Goal: Transaction & Acquisition: Purchase product/service

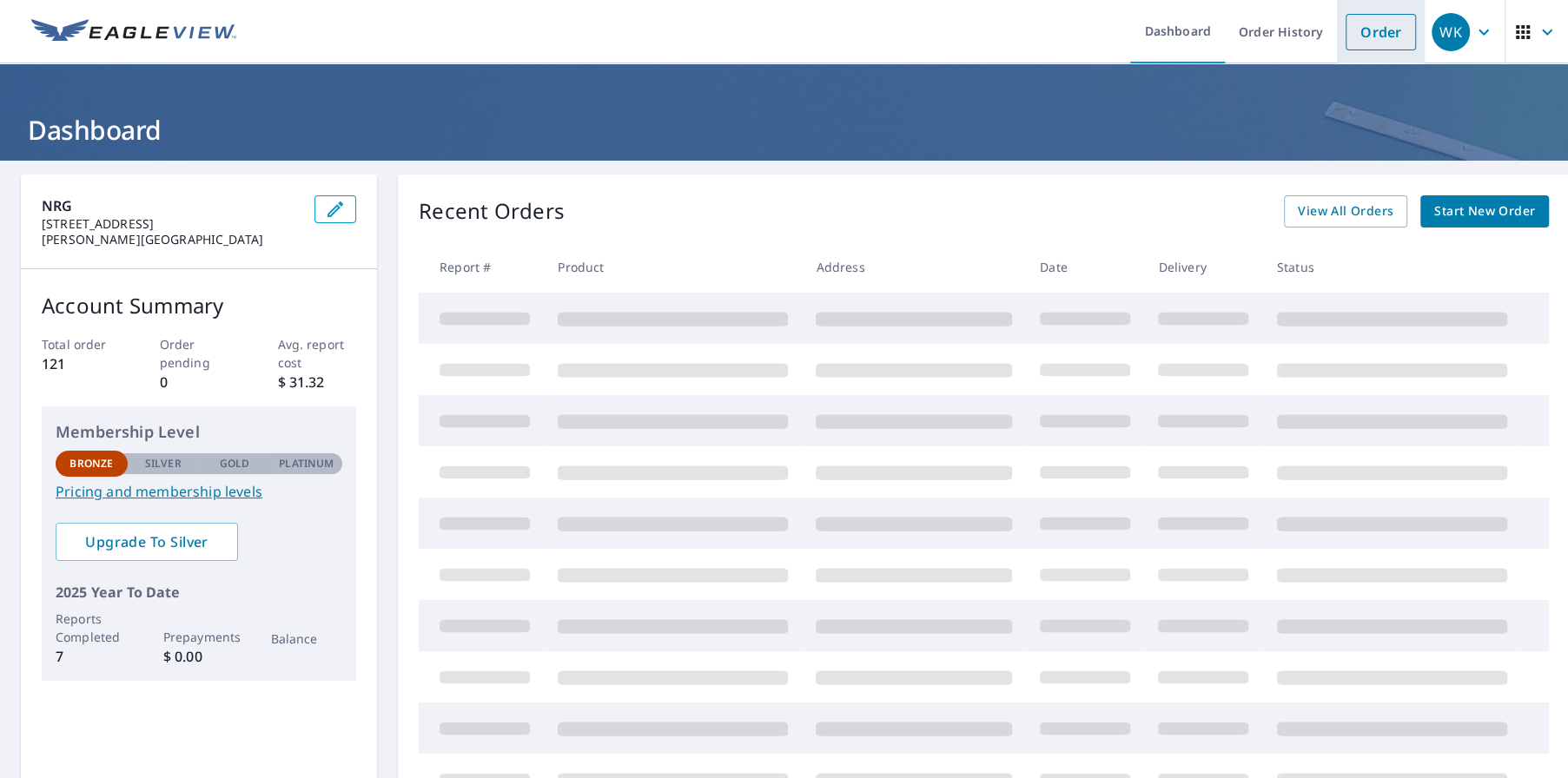
click at [1368, 31] on link "Order" at bounding box center [1381, 31] width 71 height 36
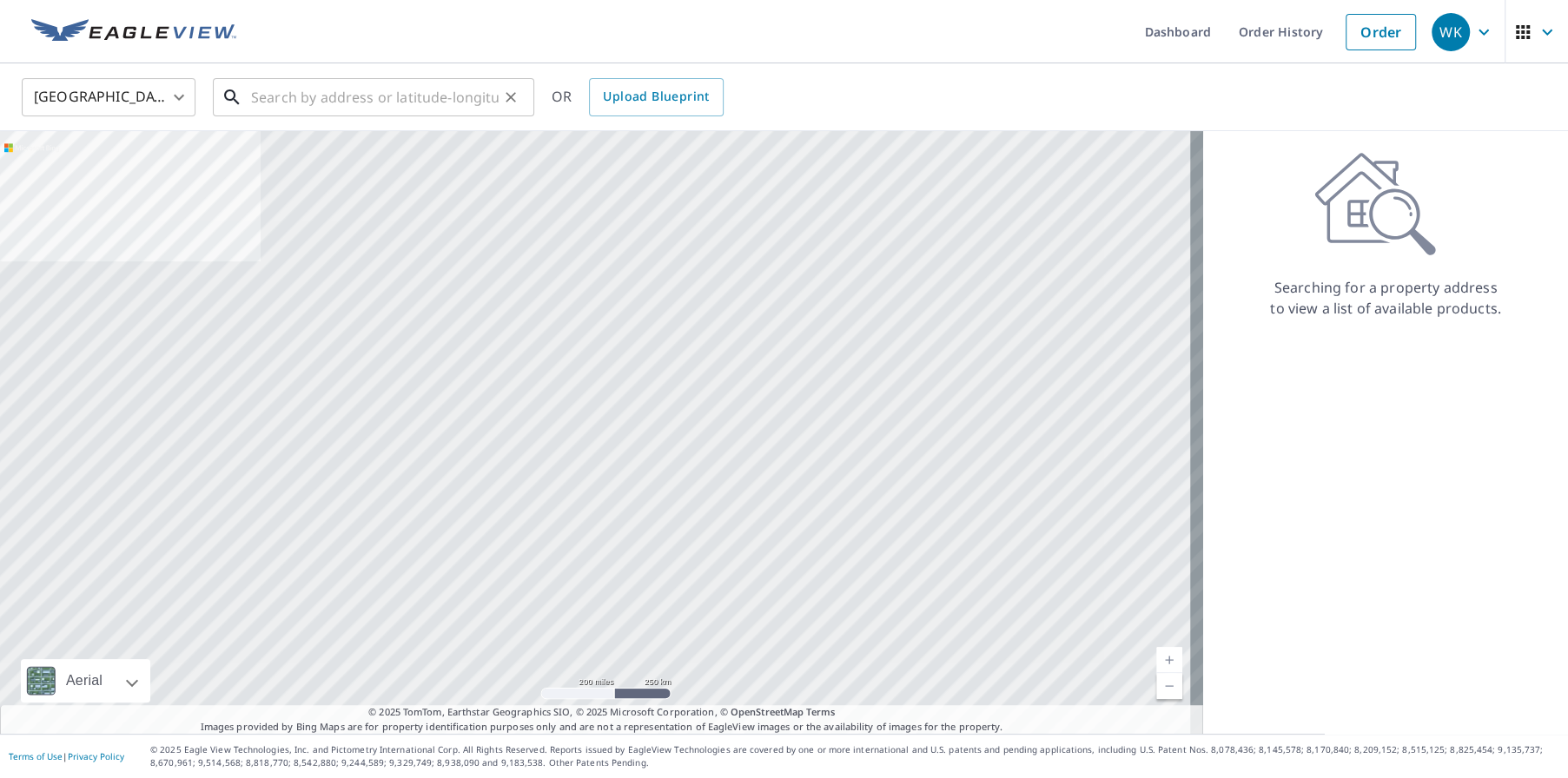
click at [367, 97] on input "text" at bounding box center [375, 97] width 248 height 49
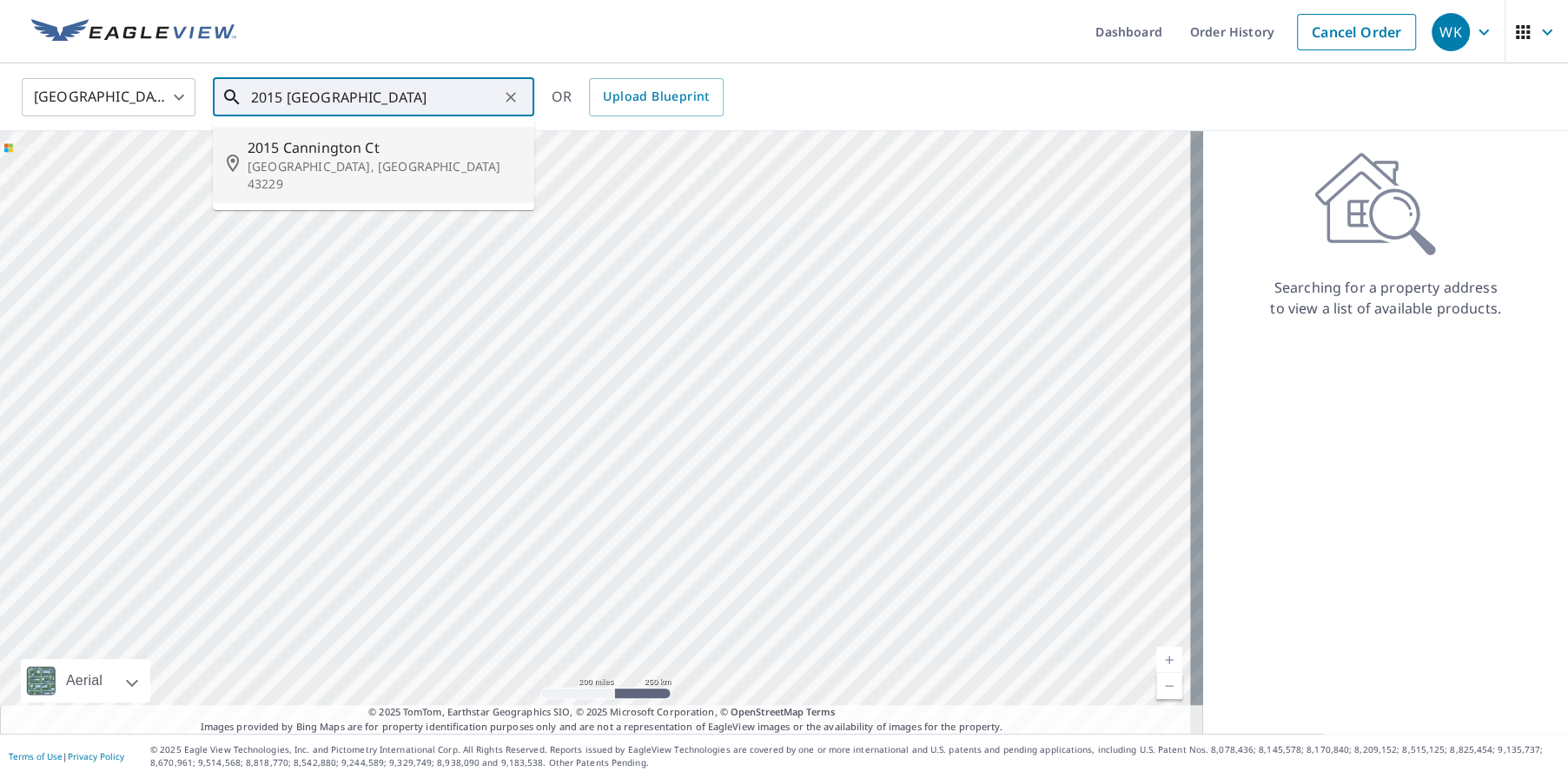
click at [325, 149] on span "2015 Cannington Ct" at bounding box center [384, 147] width 273 height 21
type input "2015 [GEOGRAPHIC_DATA]"
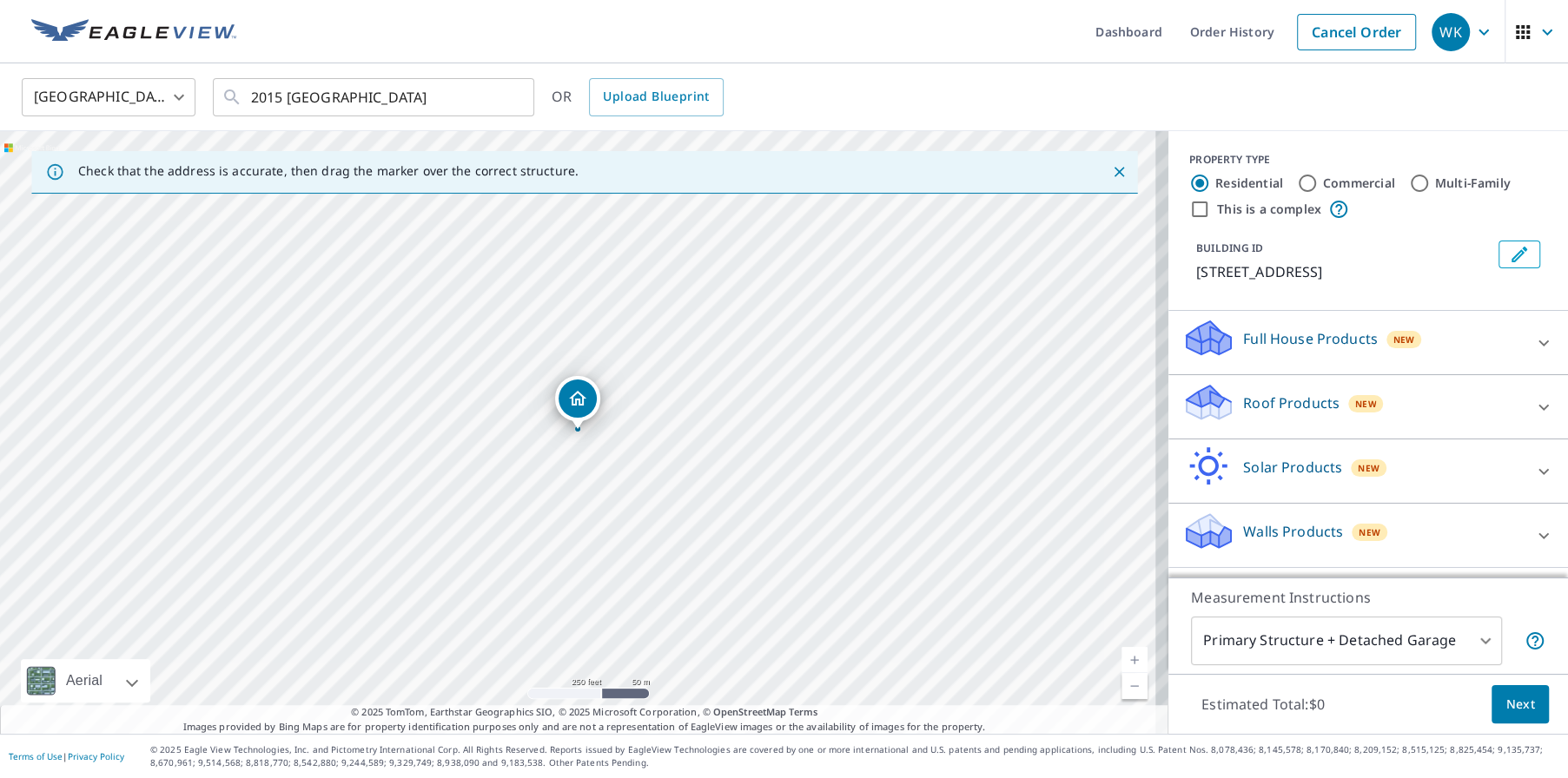
scroll to position [11, 0]
click at [1534, 541] on icon at bounding box center [1543, 535] width 21 height 21
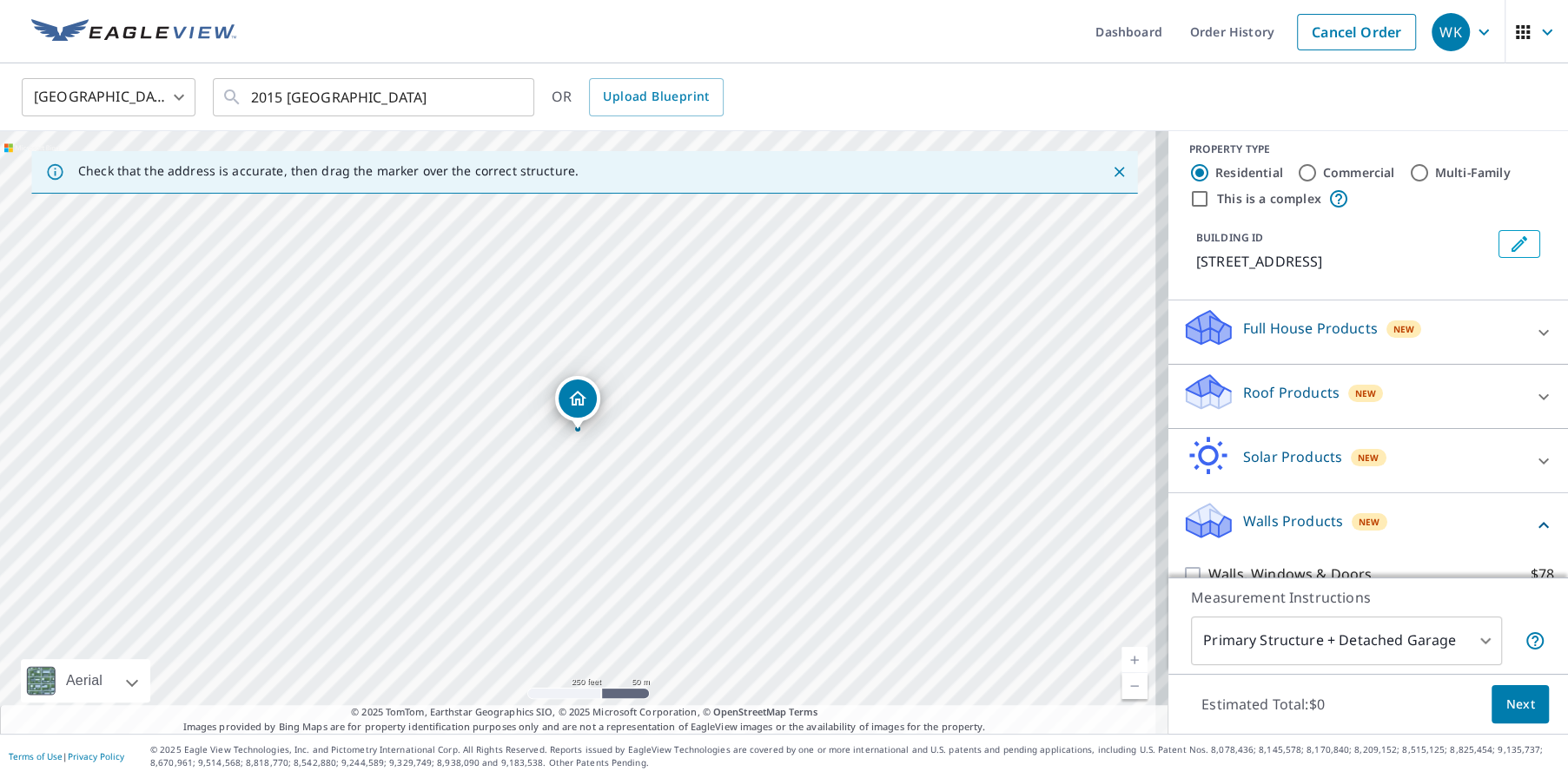
scroll to position [109, 0]
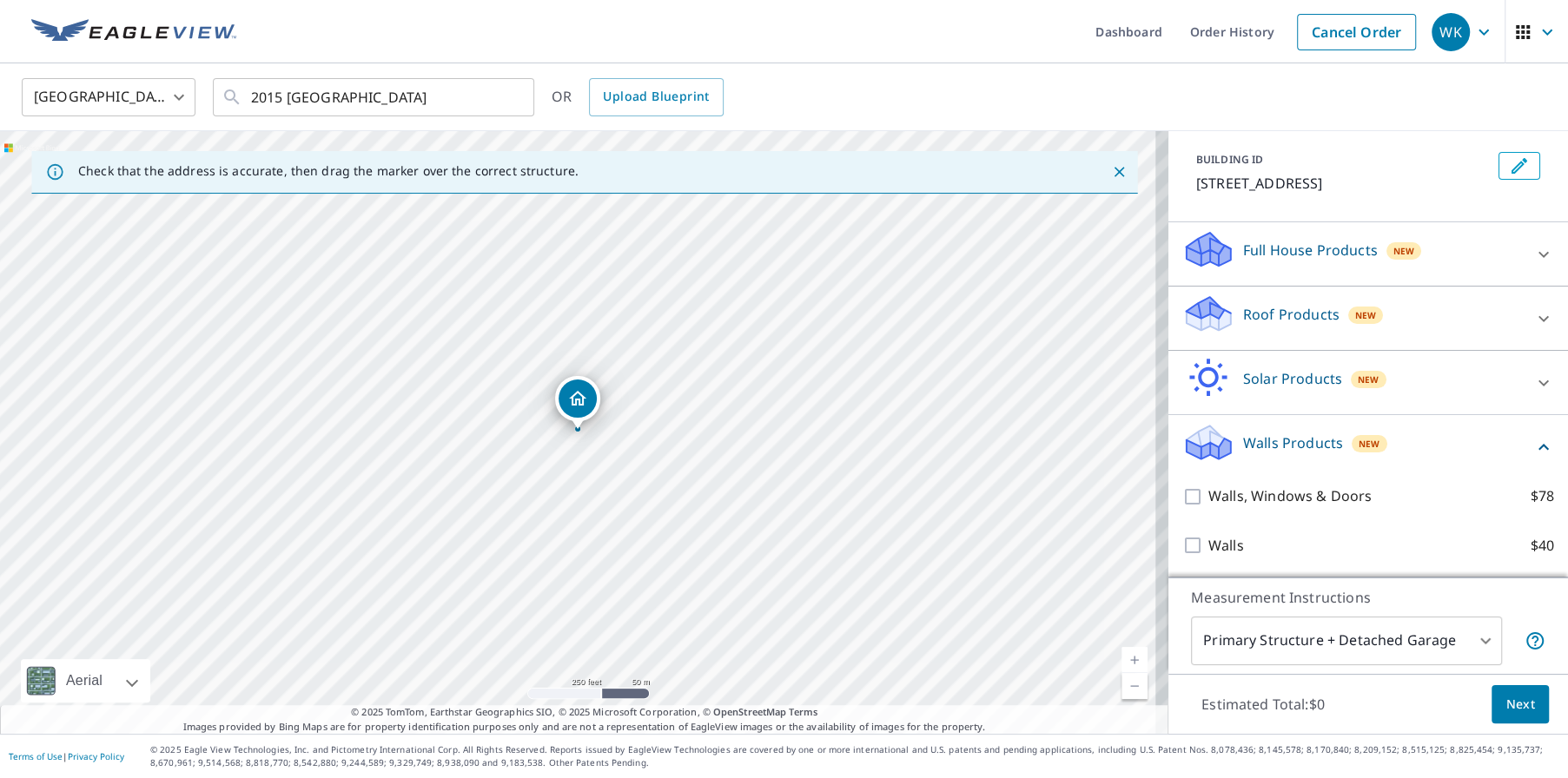
click at [1253, 253] on p "Full House Products" at bounding box center [1310, 250] width 135 height 21
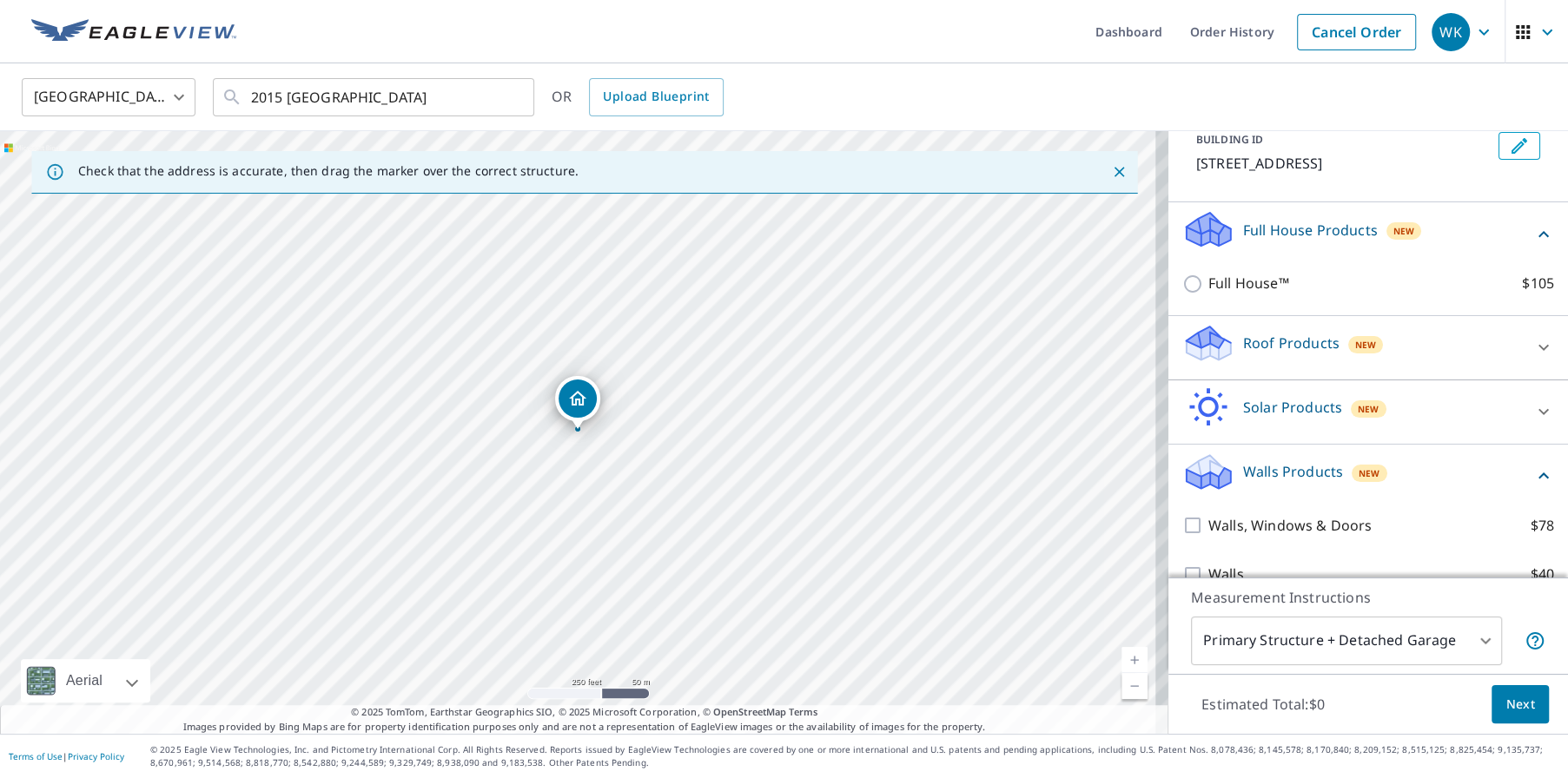
click at [1253, 241] on p "Full House Products" at bounding box center [1310, 230] width 135 height 21
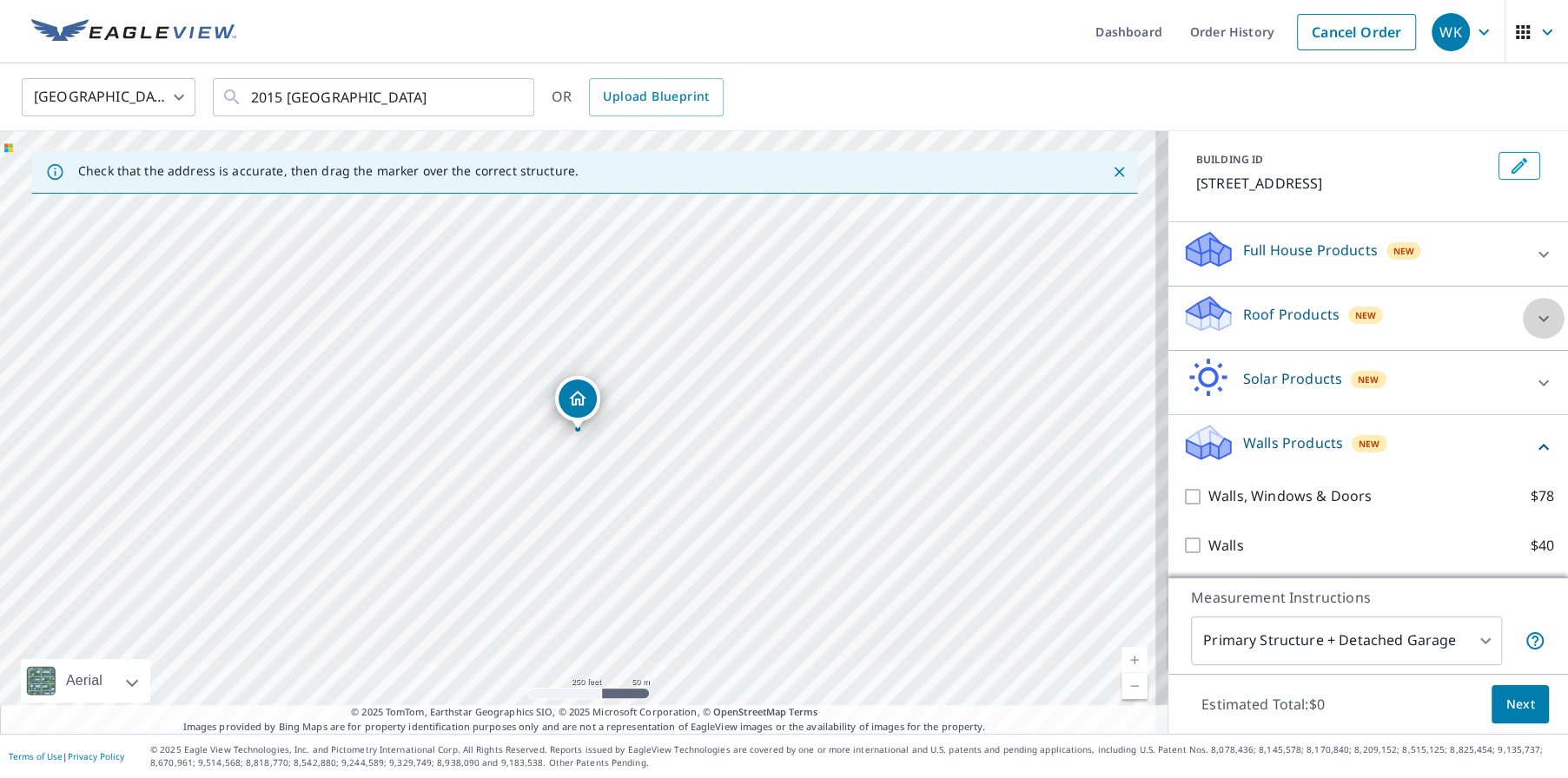
click at [1534, 316] on icon at bounding box center [1543, 318] width 21 height 21
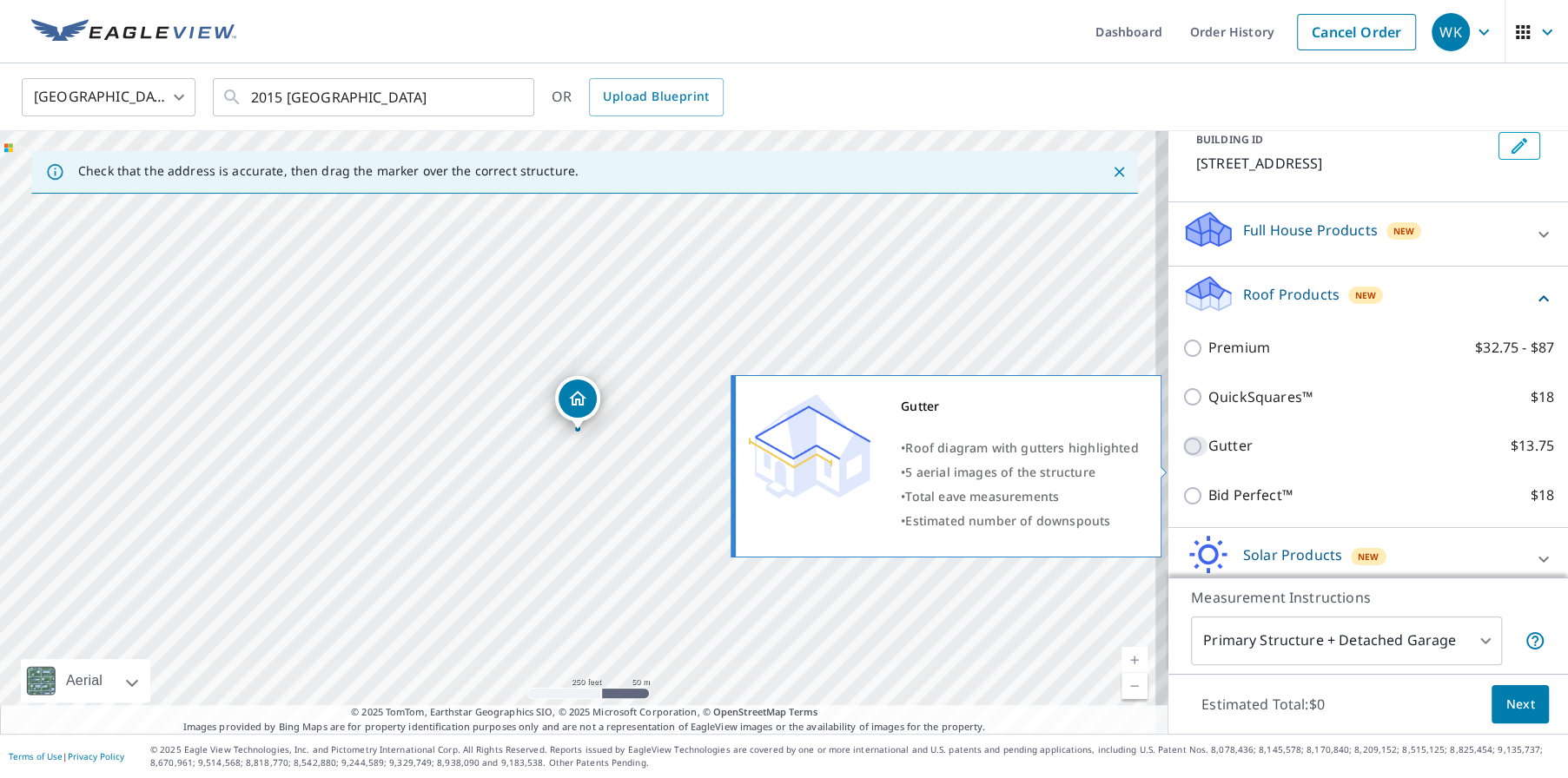
click at [1183, 457] on input "Gutter $13.75" at bounding box center [1196, 446] width 27 height 21
checkbox input "true"
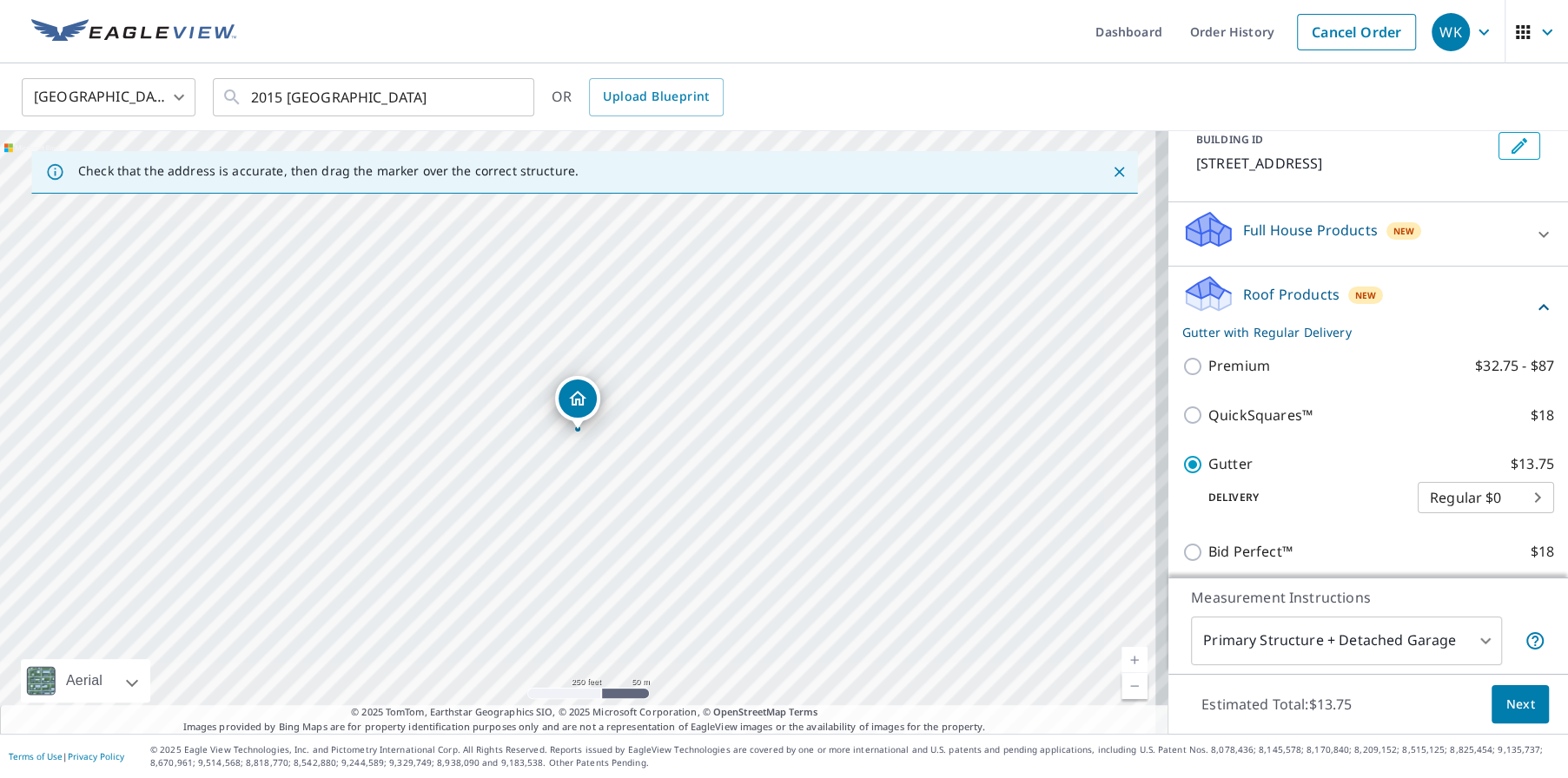
click at [1505, 700] on span "Next" at bounding box center [1520, 705] width 29 height 22
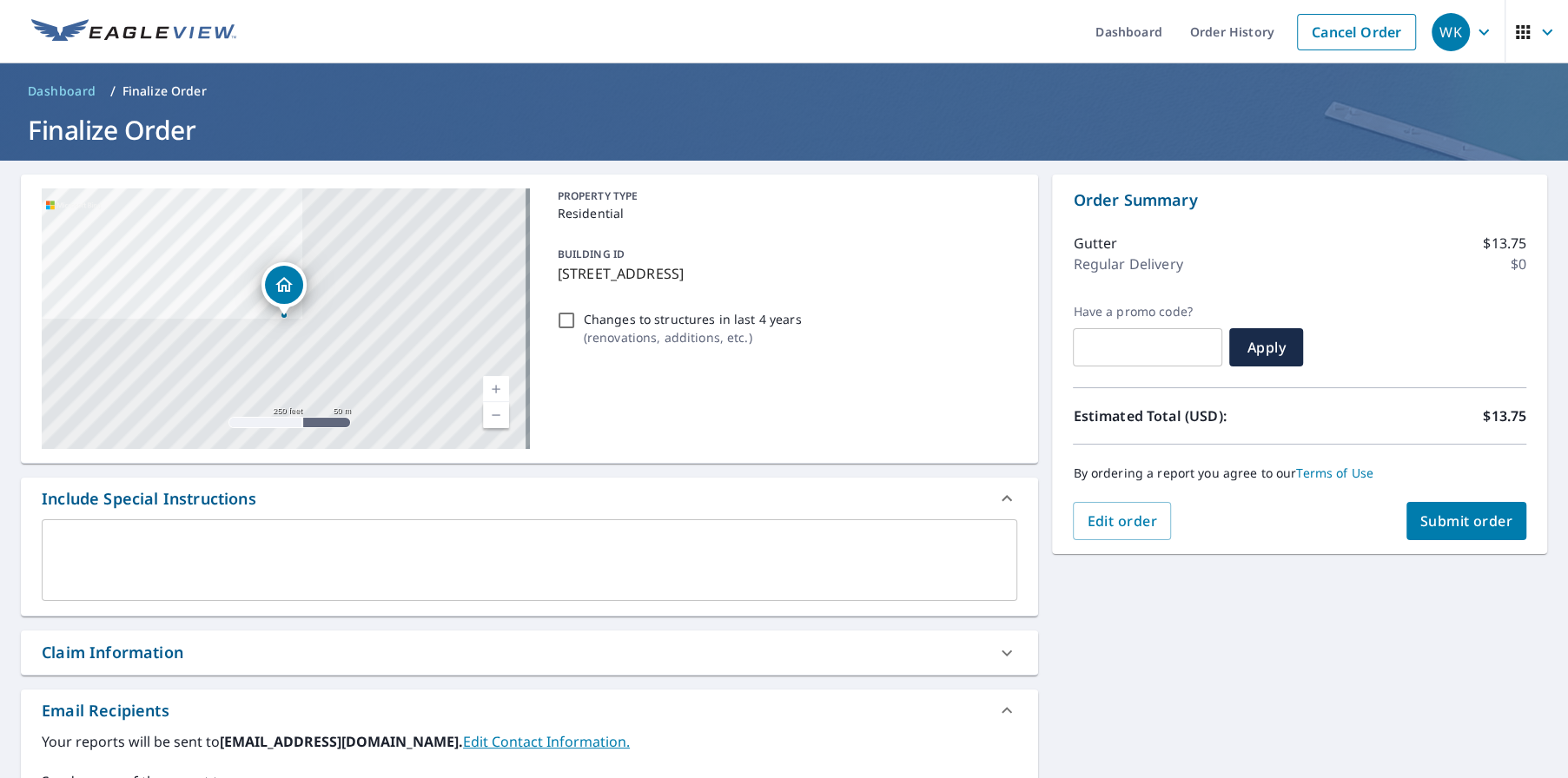
click at [1448, 523] on span "Submit order" at bounding box center [1467, 521] width 93 height 19
